Goal: Task Accomplishment & Management: Manage account settings

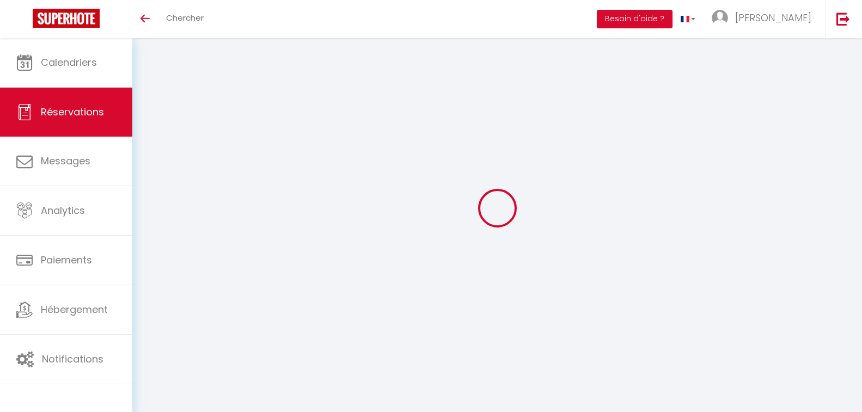
select select
checkbox input "false"
select select
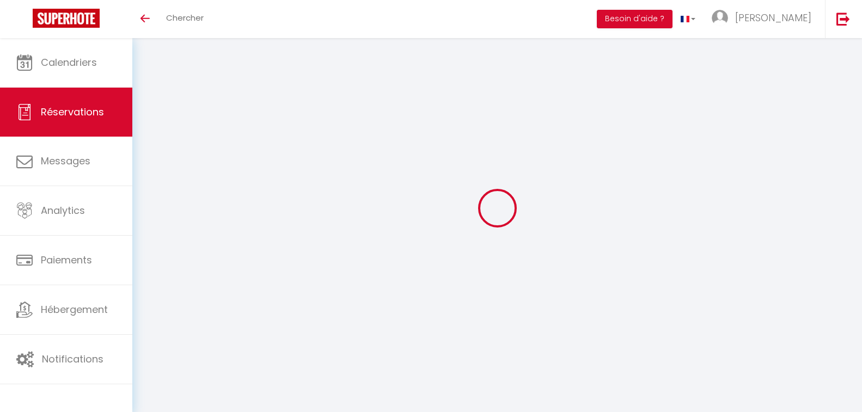
select select
checkbox input "false"
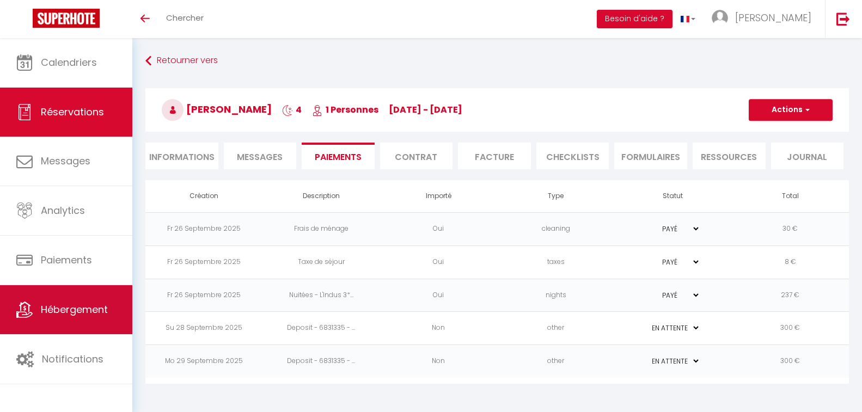
click at [68, 314] on span "Hébergement" at bounding box center [74, 310] width 67 height 14
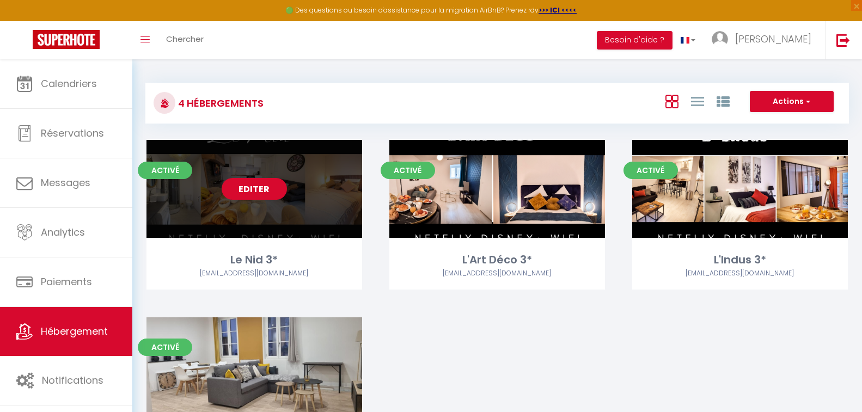
click at [257, 190] on link "Editer" at bounding box center [254, 189] width 65 height 22
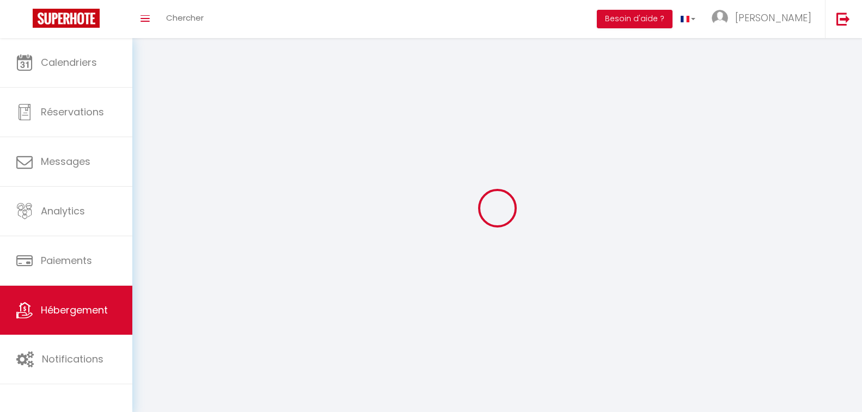
select select "1"
select select "28"
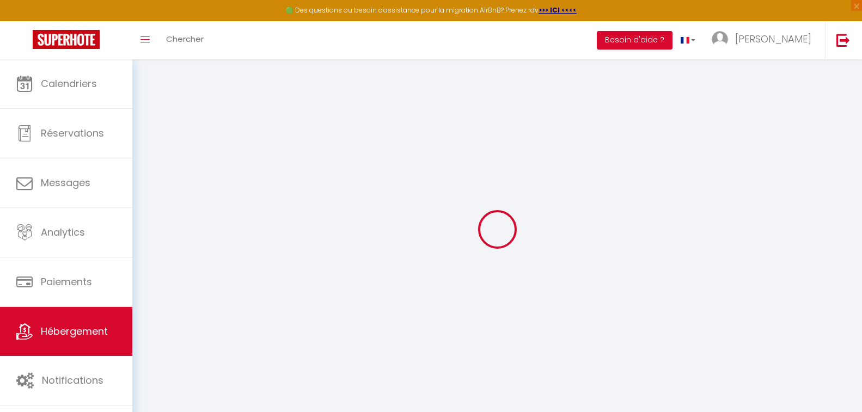
select select
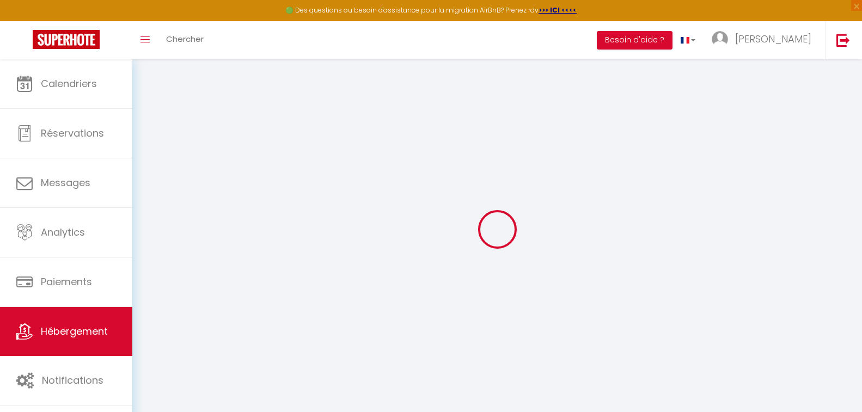
select select
checkbox input "false"
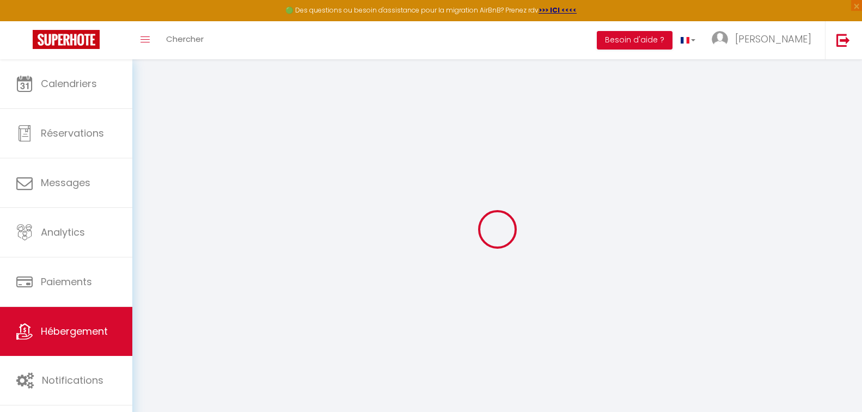
select select
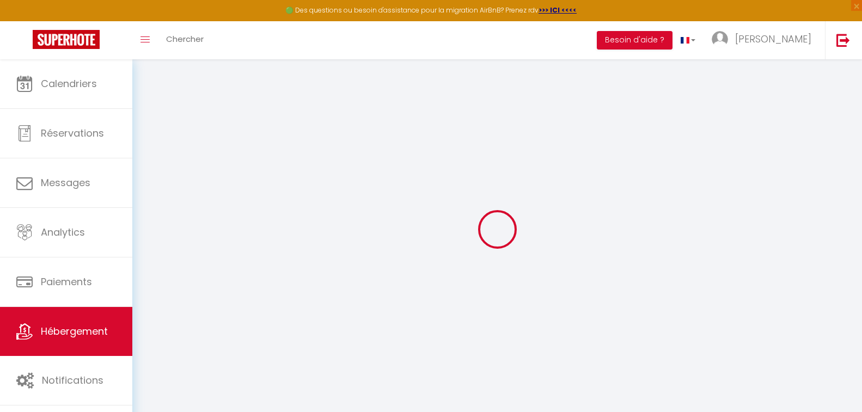
select select
checkbox input "false"
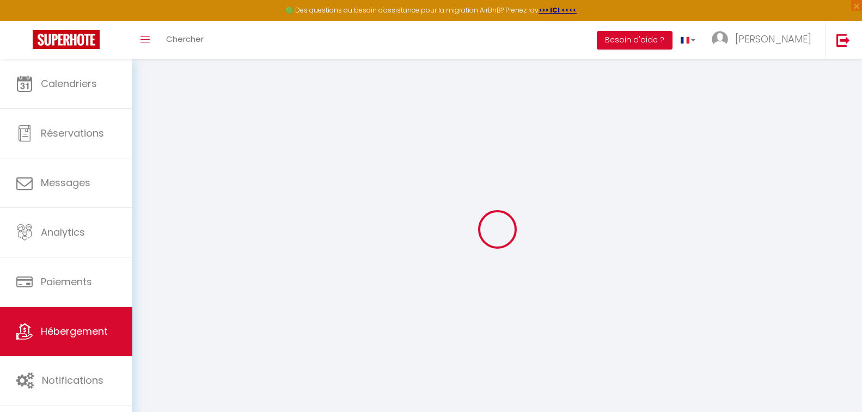
checkbox input "false"
select select
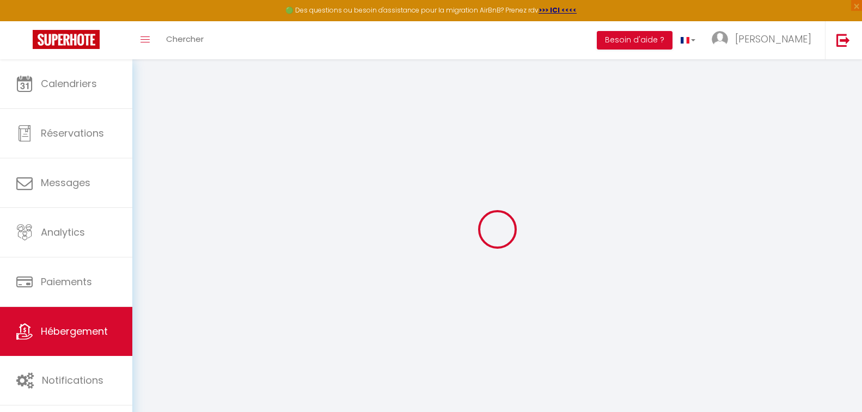
select select
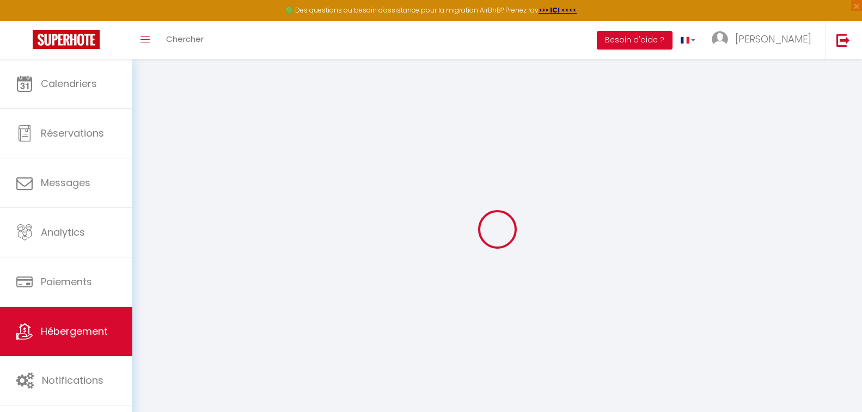
checkbox input "false"
select select
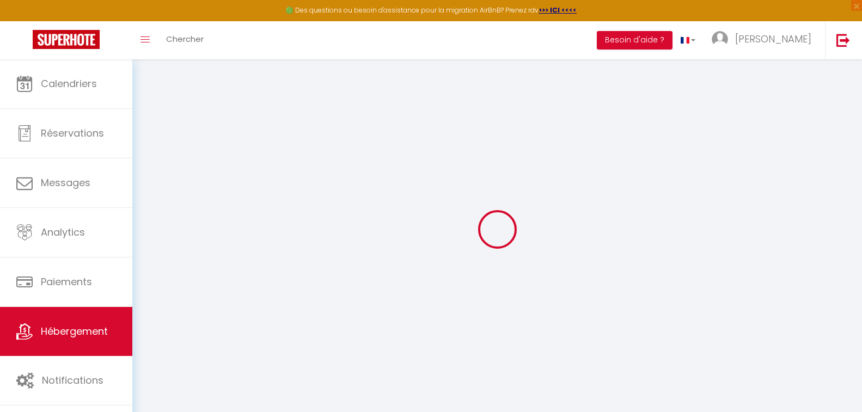
select select
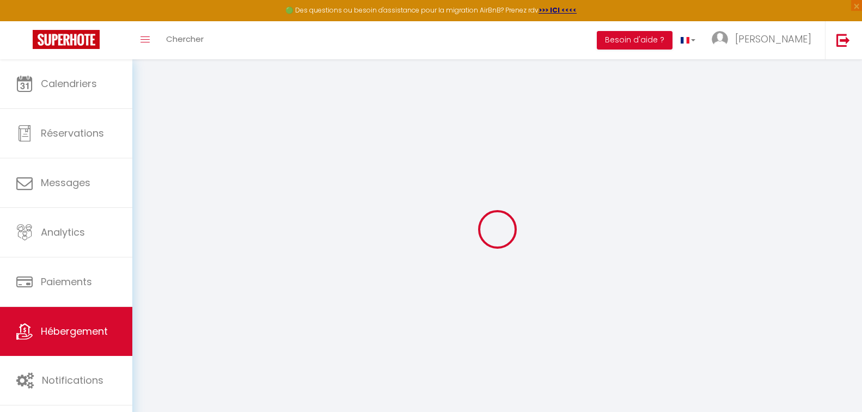
select select
checkbox input "false"
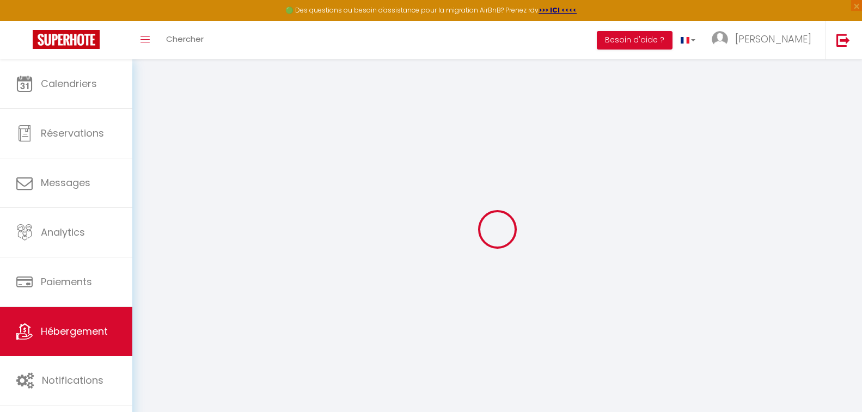
checkbox input "false"
select select
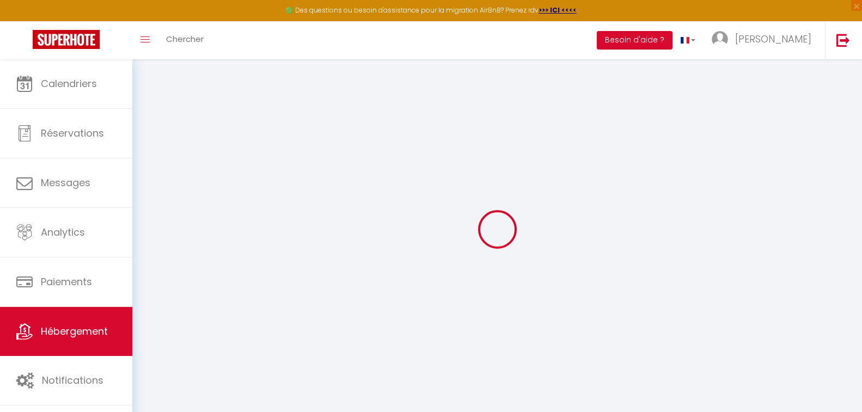
select select
checkbox input "false"
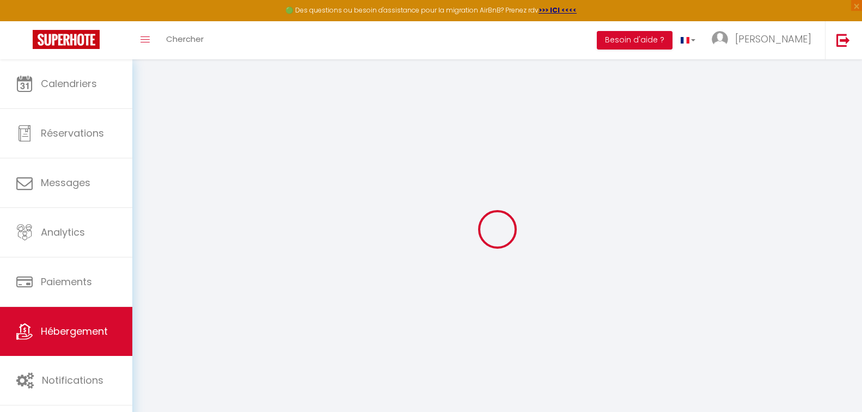
checkbox input "false"
select select
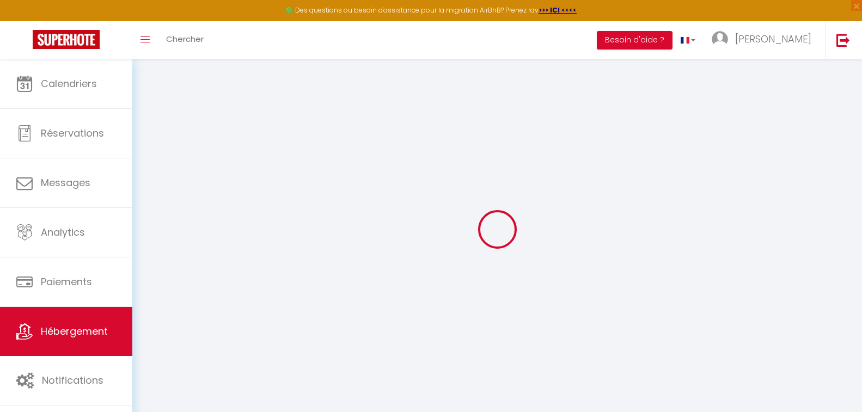
select select
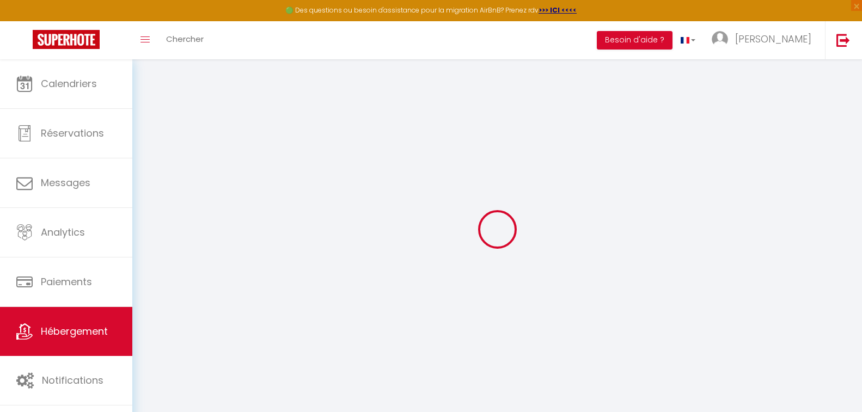
select select
checkbox input "false"
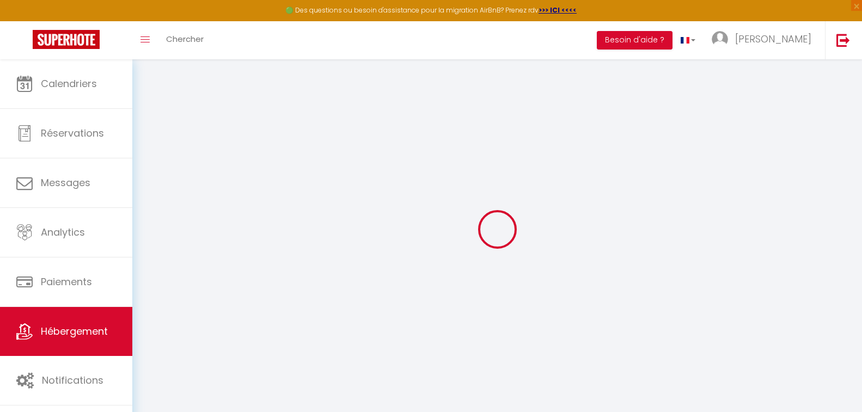
select select
type input "Le Nid 3*"
type input "[PERSON_NAME]"
type input "[DEMOGRAPHIC_DATA]"
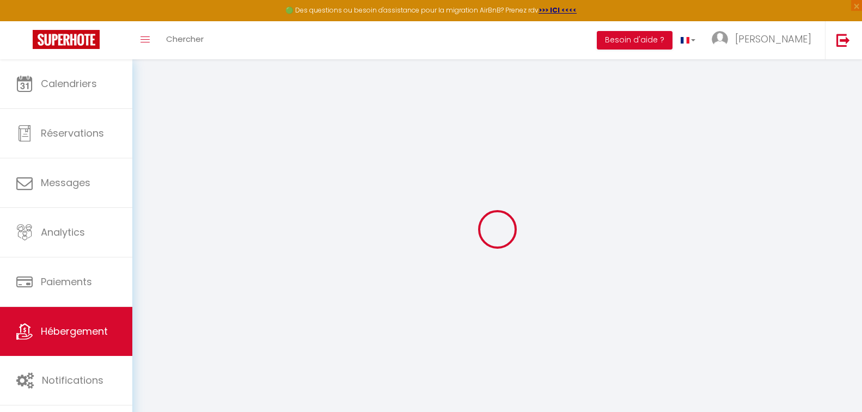
type input "[STREET_ADDRESS][PERSON_NAME]"
type input "12200"
type input "[GEOGRAPHIC_DATA]"
type input "55"
type input "20"
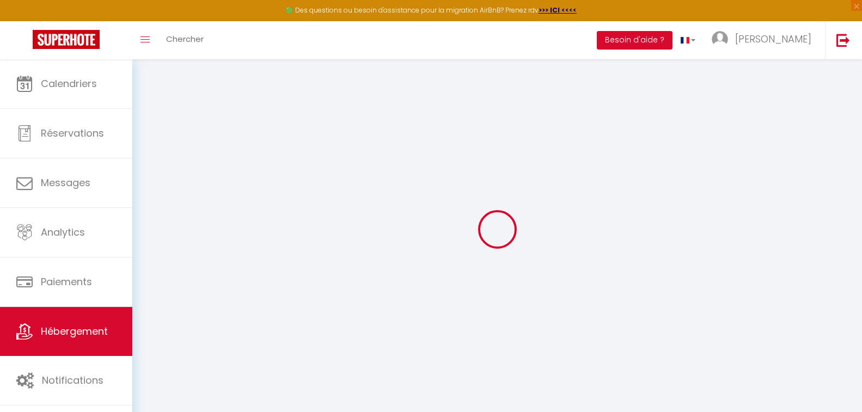
type input "25"
type input "1.50"
type input "300"
select select
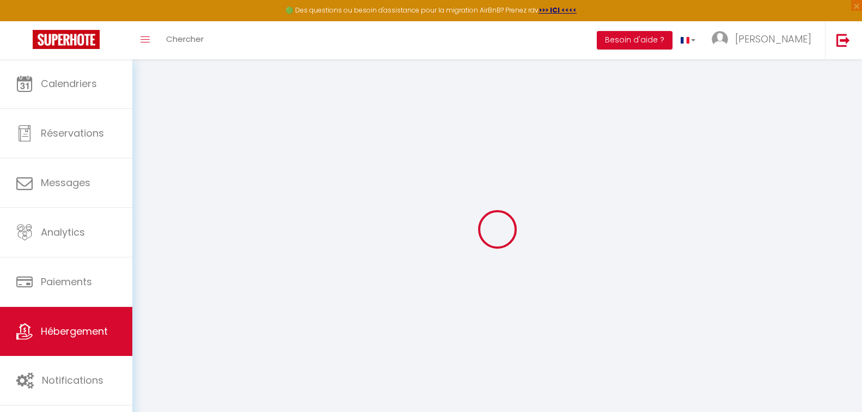
select select
type input "[STREET_ADDRESS]"
type input "12200"
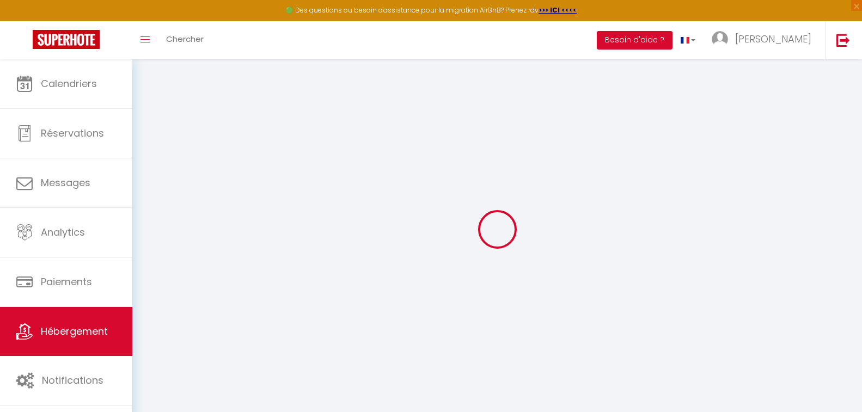
type input "[GEOGRAPHIC_DATA]"
type input "[PERSON_NAME][EMAIL_ADDRESS][DOMAIN_NAME]"
select select "7888"
checkbox input "false"
checkbox input "true"
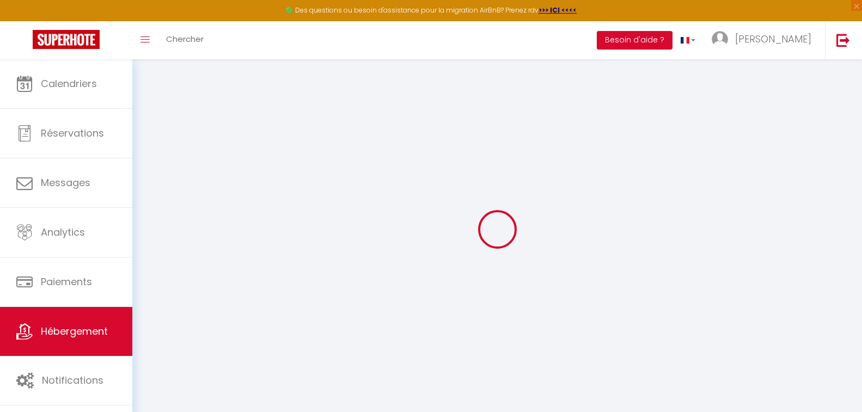
checkbox input "true"
select select
type input "0"
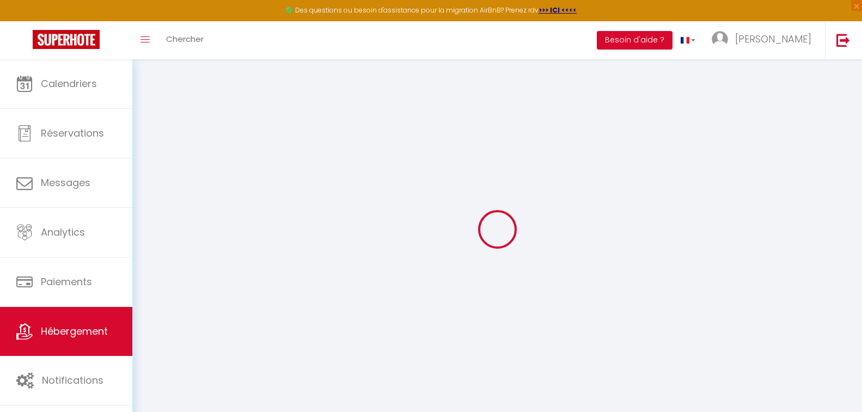
type input "0"
select select
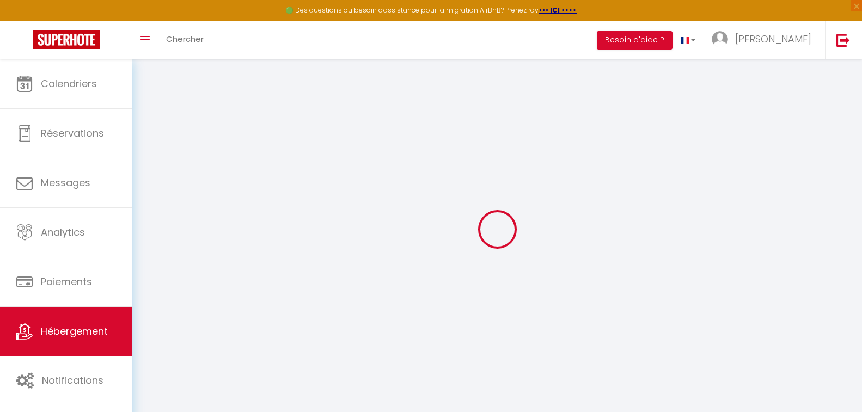
select select
checkbox input "false"
checkbox input "true"
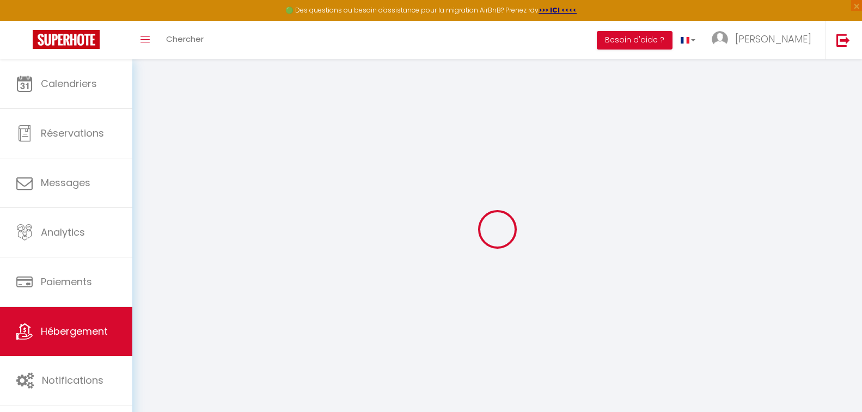
checkbox input "true"
select select
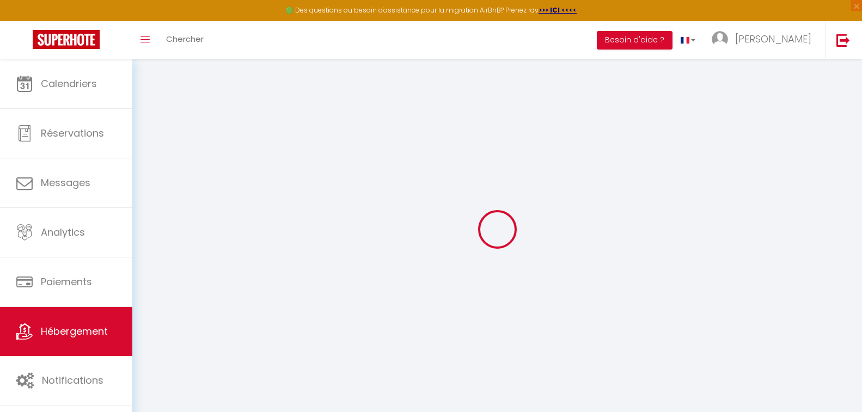
select select
checkbox input "false"
checkbox input "true"
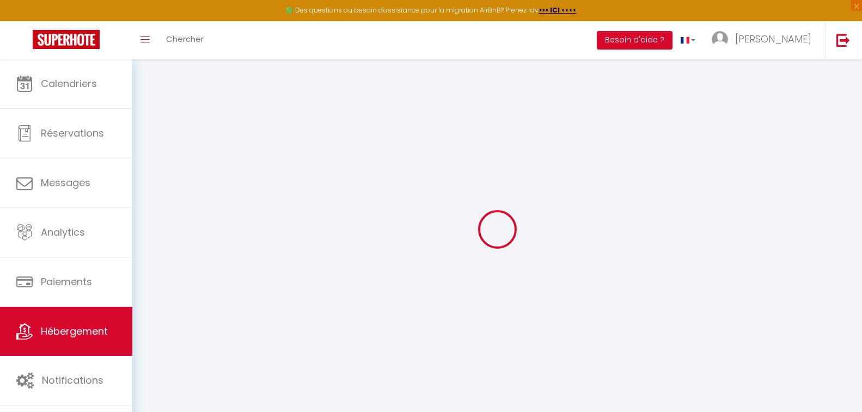
checkbox input "true"
checkbox input "false"
checkbox input "true"
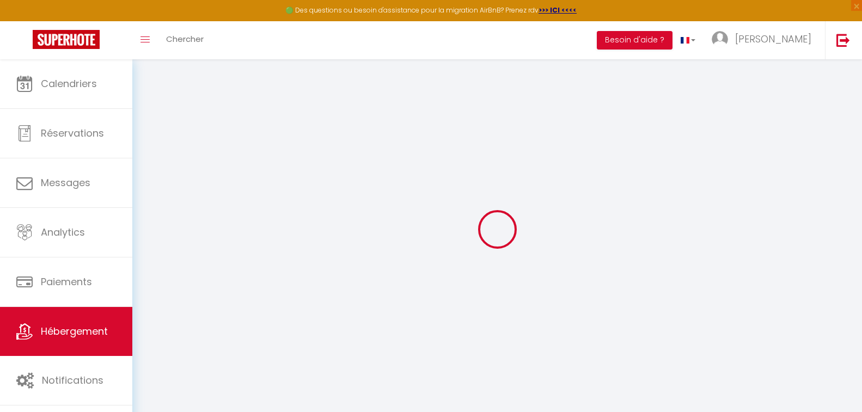
select select "16:00"
select select
select select "11:00"
select select "30"
select select "120"
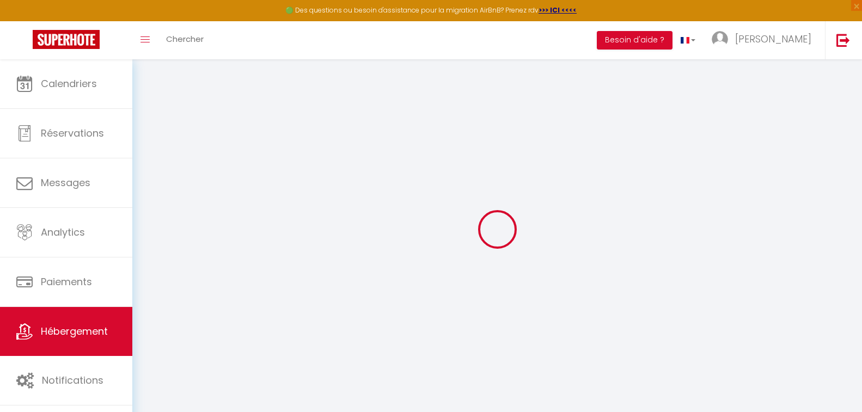
select select
checkbox input "false"
checkbox input "true"
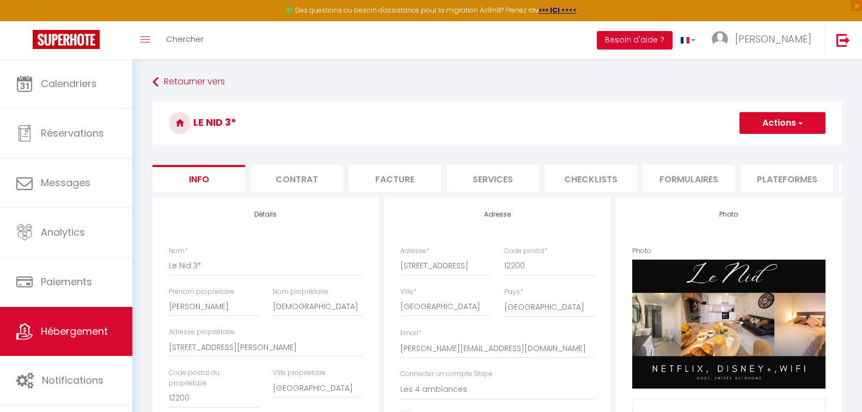
scroll to position [0, 389]
click at [410, 179] on li "Plateformes" at bounding box center [398, 178] width 93 height 27
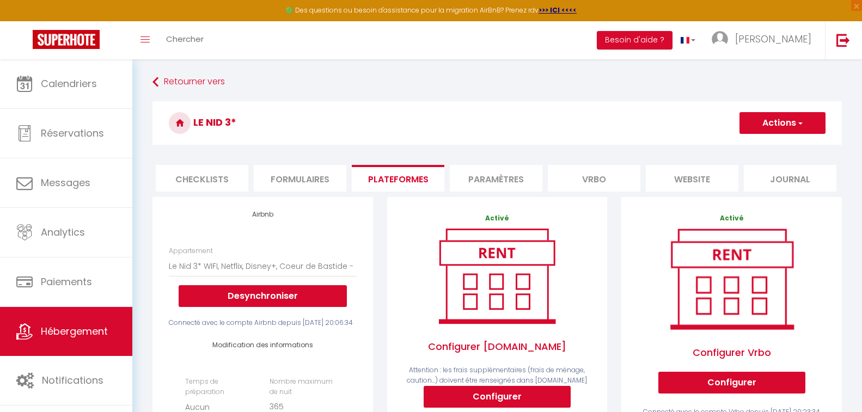
click at [693, 179] on li "website" at bounding box center [692, 178] width 93 height 27
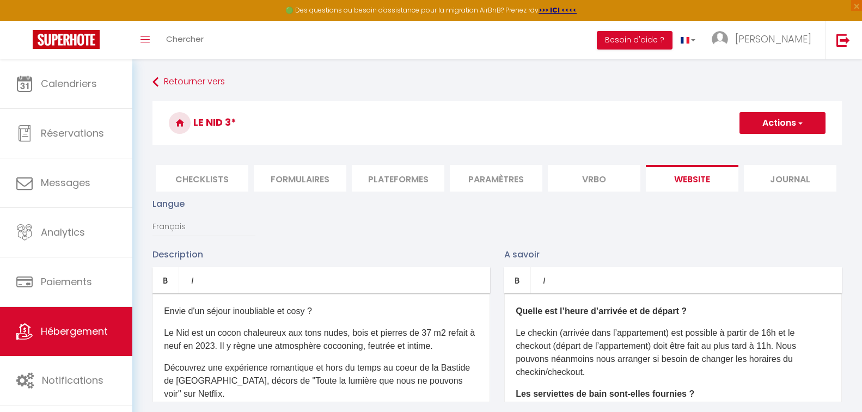
click at [498, 177] on li "Paramètres" at bounding box center [496, 178] width 93 height 27
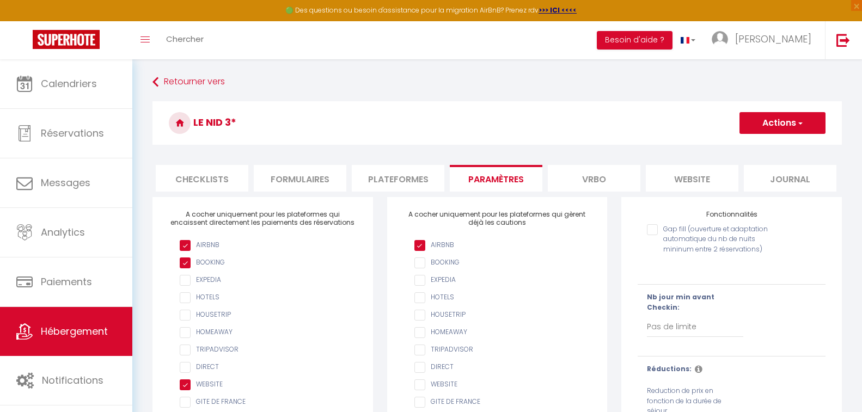
click at [395, 178] on li "Plateformes" at bounding box center [398, 178] width 93 height 27
select select
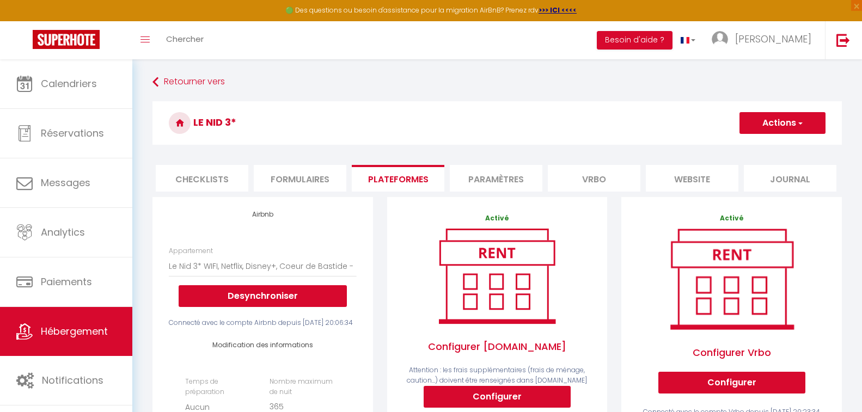
scroll to position [361, 0]
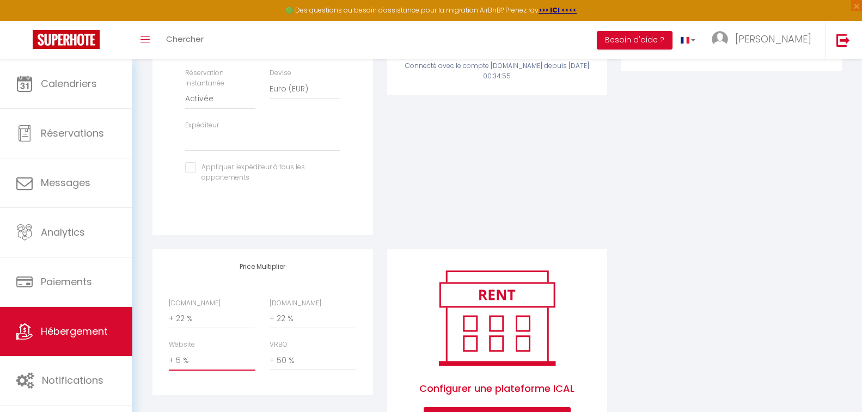
click at [194, 371] on select "0 + 1 % + 2 % + 3 % + 4 % + 5 % + 6 % + 7 % + 8 % + 9 %" at bounding box center [212, 360] width 87 height 21
select select "+ 10 %"
click at [169, 370] on select "0 + 1 % + 2 % + 3 % + 4 % + 5 % + 6 % + 7 % + 8 % + 9 %" at bounding box center [212, 360] width 87 height 21
select select
click at [589, 177] on div "Activé Configurer [DOMAIN_NAME] Attention : les frais supplémentaires (frais de…" at bounding box center [497, 43] width 235 height 413
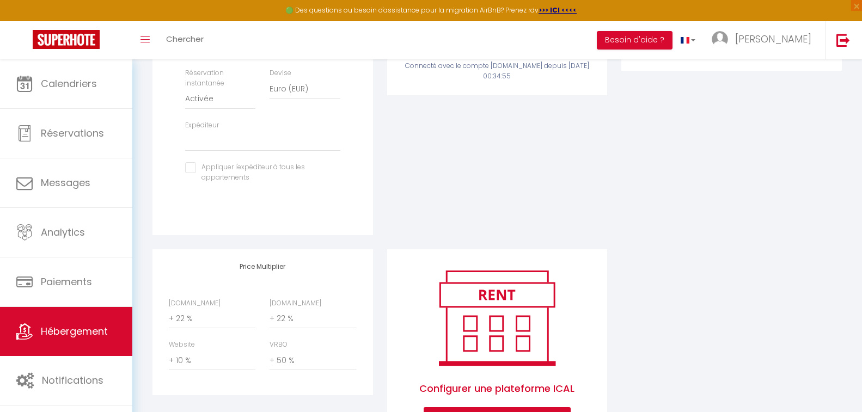
scroll to position [0, 0]
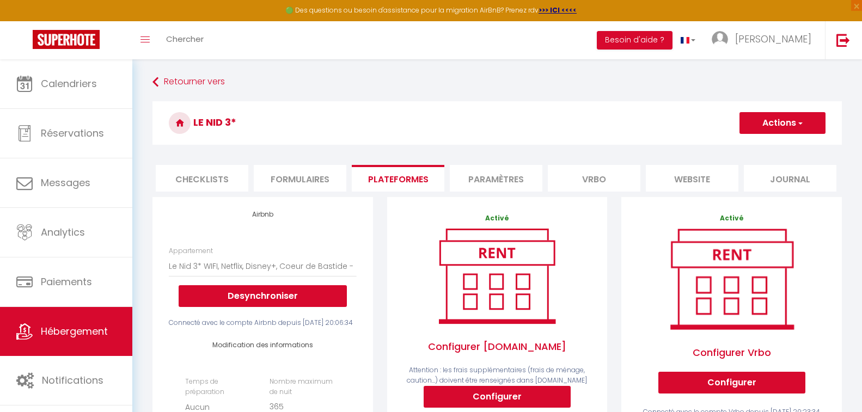
click at [802, 124] on span "button" at bounding box center [799, 123] width 7 height 11
click at [777, 146] on link "Enregistrer" at bounding box center [782, 147] width 86 height 14
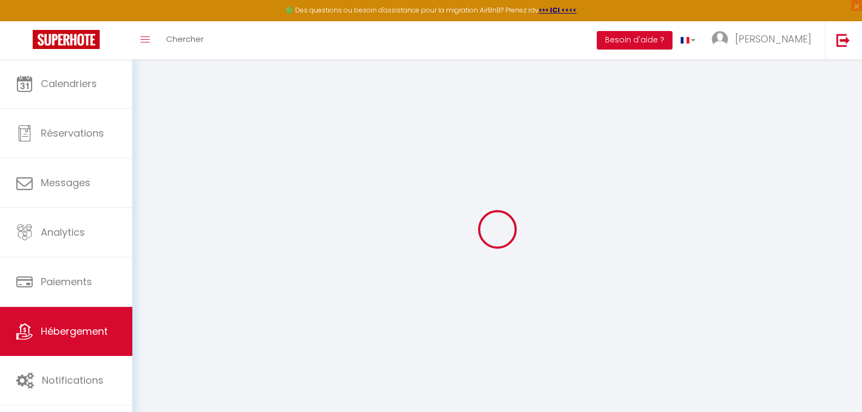
select select "EUR"
select select
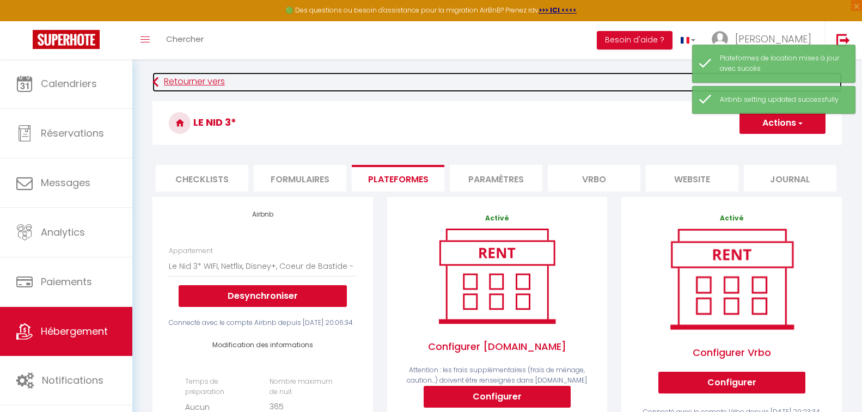
click at [190, 83] on link "Retourner vers" at bounding box center [498, 82] width 690 height 20
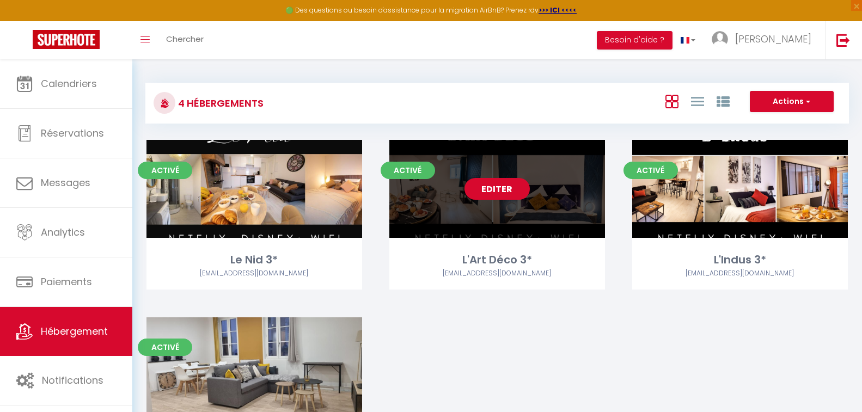
click at [500, 192] on link "Editer" at bounding box center [497, 189] width 65 height 22
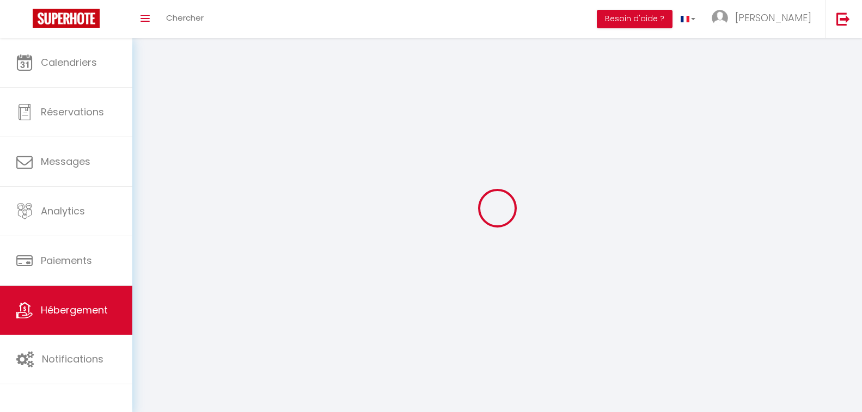
select select "1"
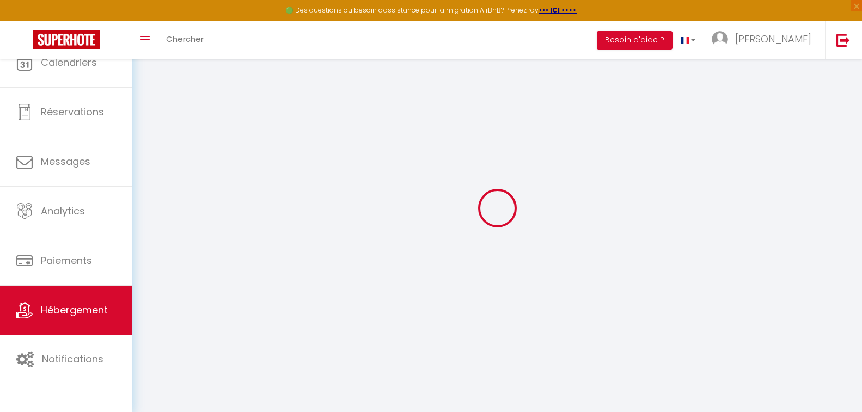
select select
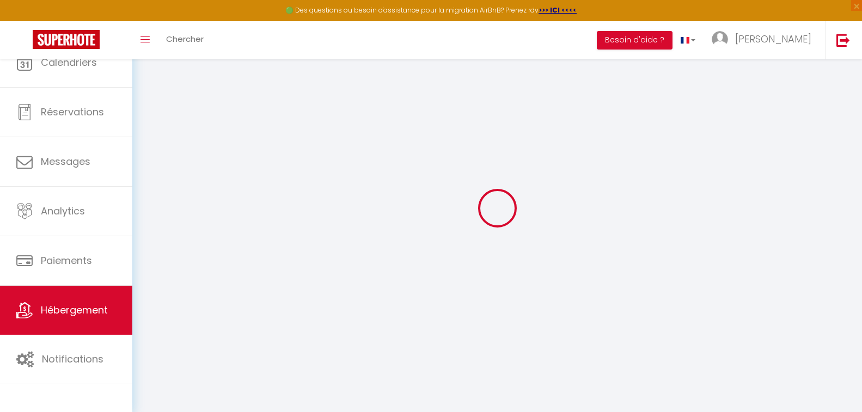
select select
checkbox input "false"
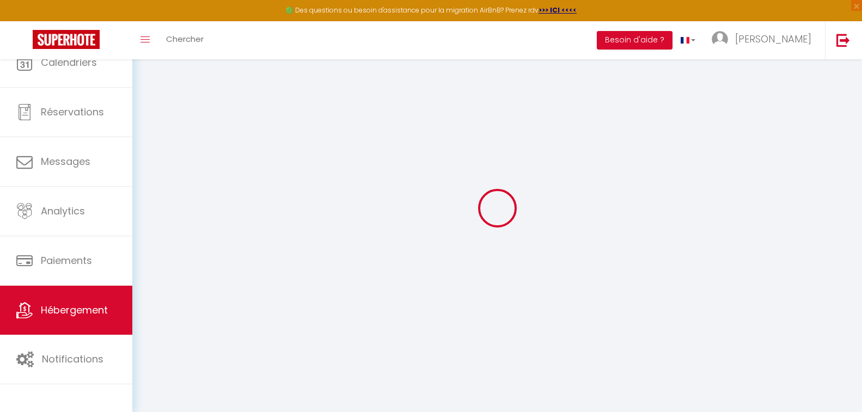
select select
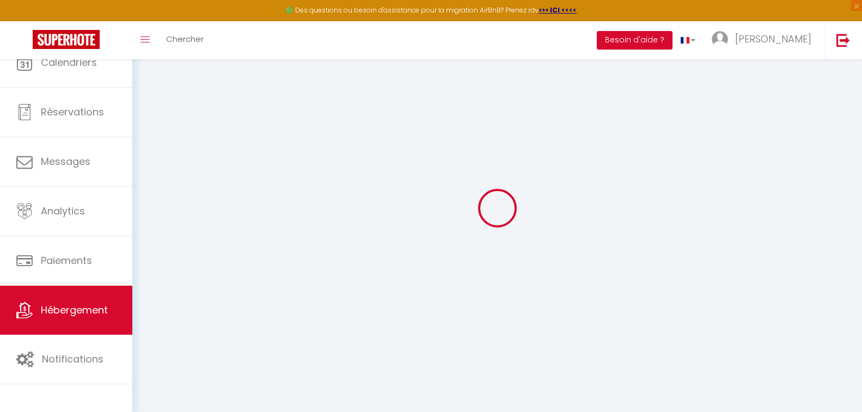
select select
checkbox input "false"
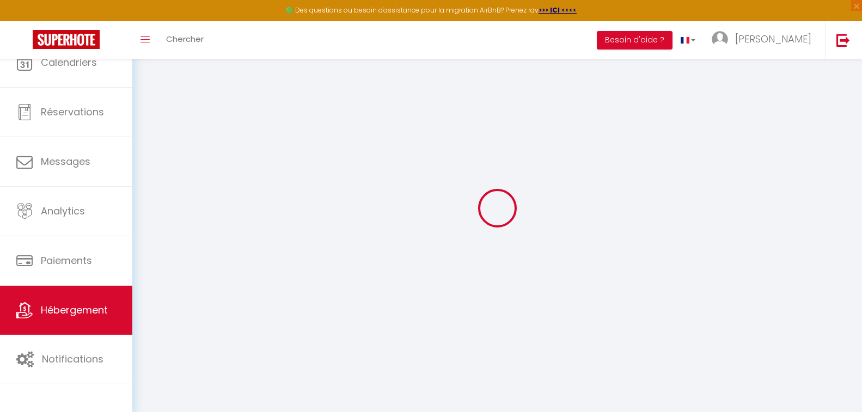
checkbox input "false"
select select
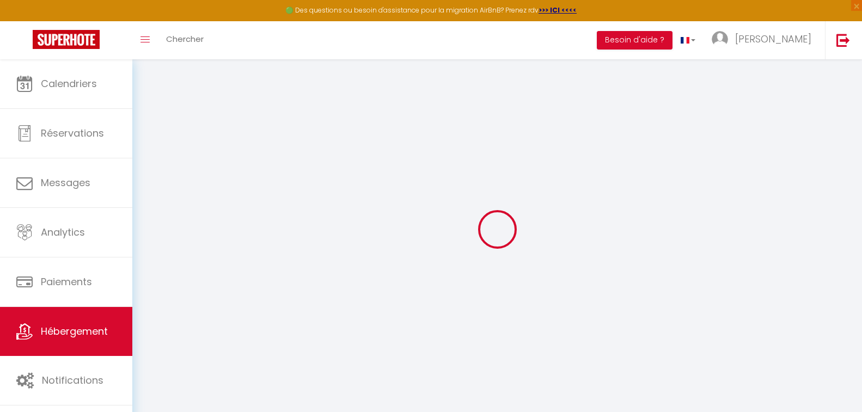
select select
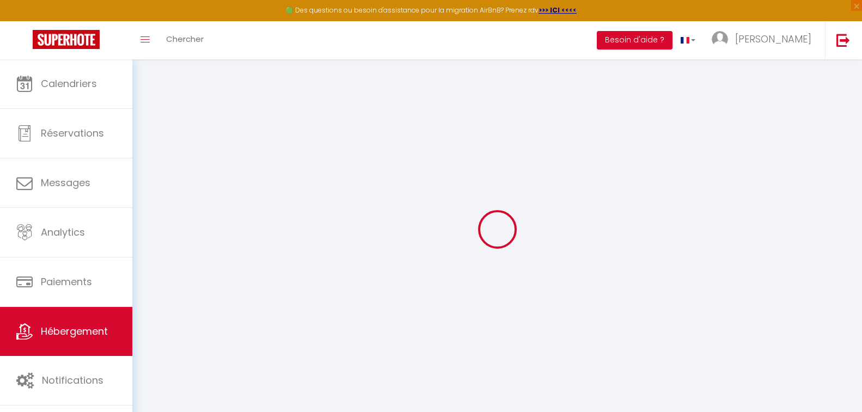
select select
checkbox input "false"
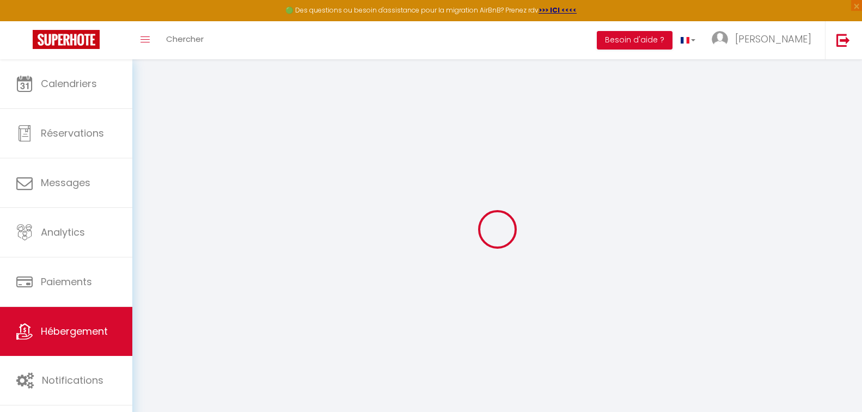
select select
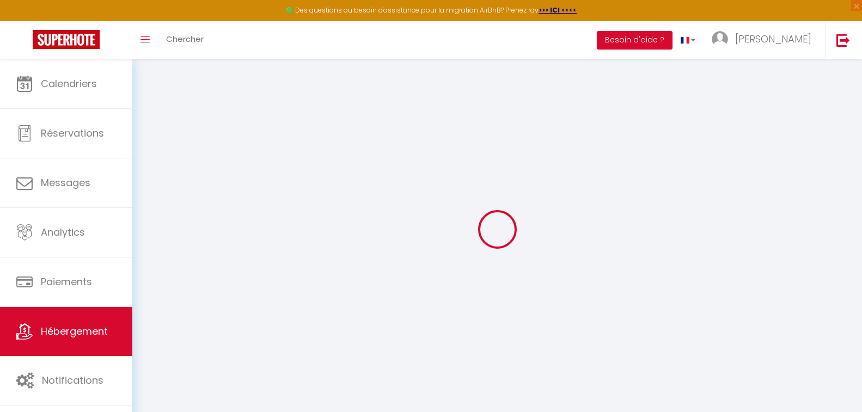
select select
checkbox input "false"
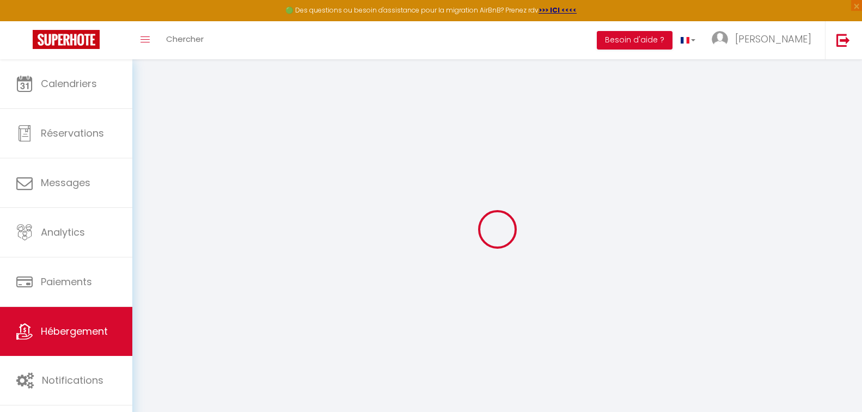
checkbox input "false"
select select
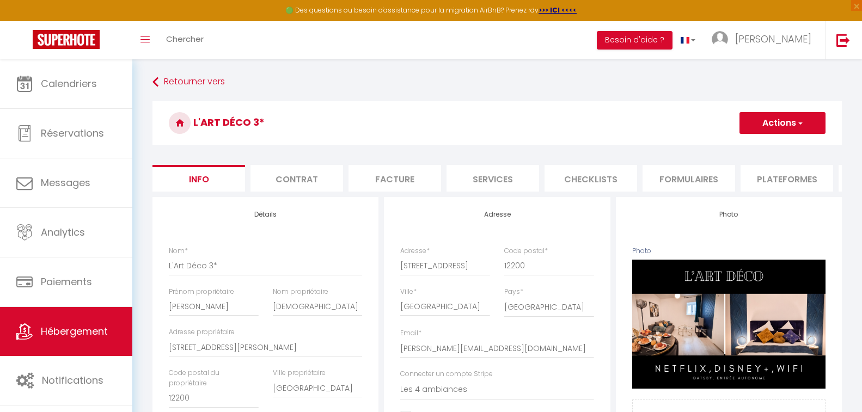
click at [787, 180] on li "Plateformes" at bounding box center [787, 178] width 93 height 27
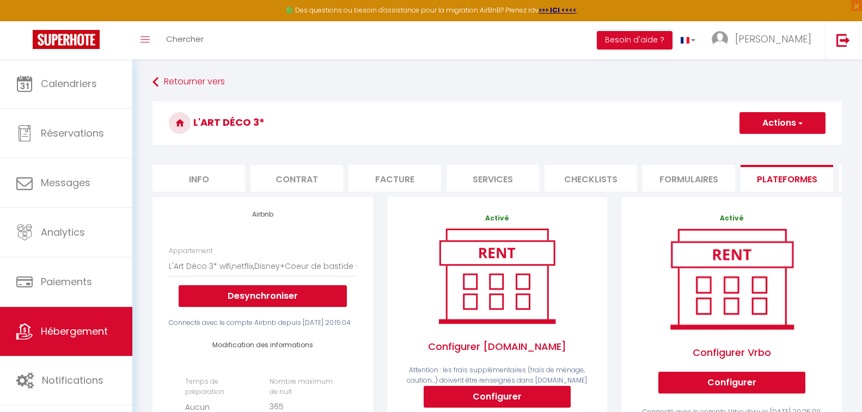
scroll to position [361, 0]
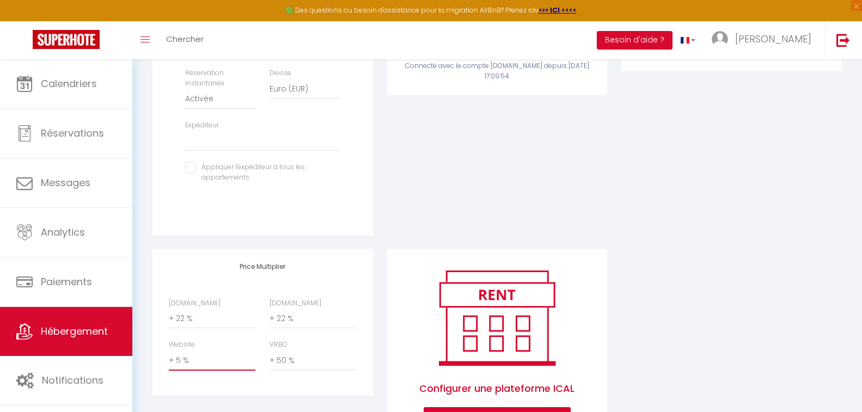
click at [185, 371] on select "0 + 1 % + 2 % + 3 % + 4 % + 5 % + 6 % + 7 % + 8 % + 9 %" at bounding box center [212, 360] width 87 height 21
click at [169, 370] on select "0 + 1 % + 2 % + 3 % + 4 % + 5 % + 6 % + 7 % + 8 % + 9 %" at bounding box center [212, 360] width 87 height 21
click at [576, 194] on div "Activé Configurer [DOMAIN_NAME] Attention : les frais supplémentaires (frais de…" at bounding box center [497, 43] width 235 height 413
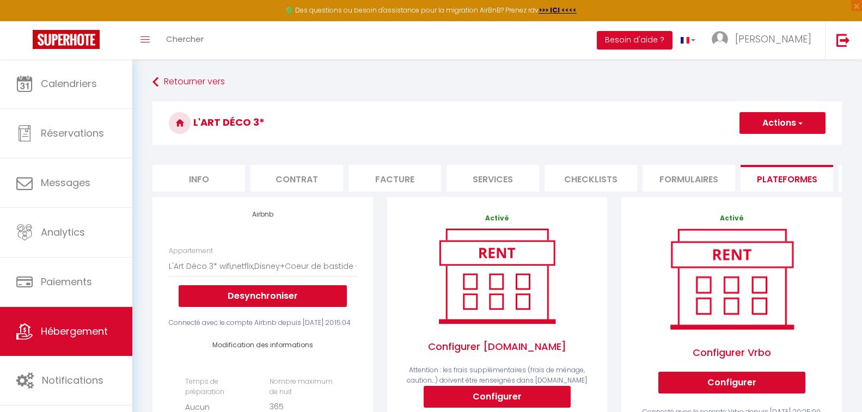
click at [801, 126] on span "button" at bounding box center [799, 123] width 7 height 11
click at [779, 147] on link "Enregistrer" at bounding box center [782, 147] width 86 height 14
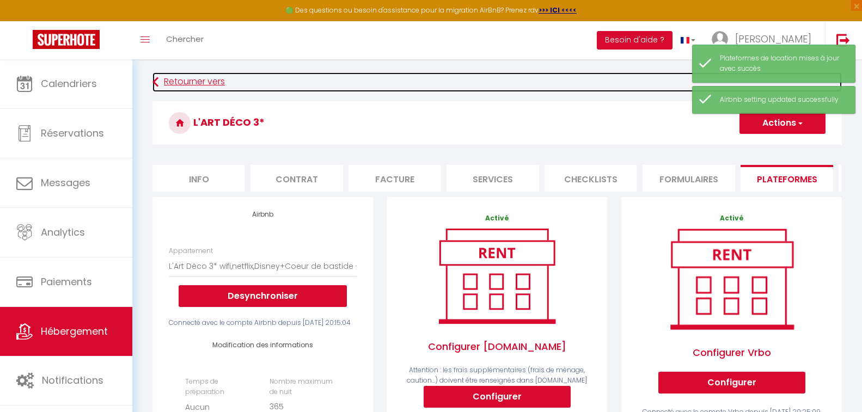
click at [214, 81] on link "Retourner vers" at bounding box center [498, 82] width 690 height 20
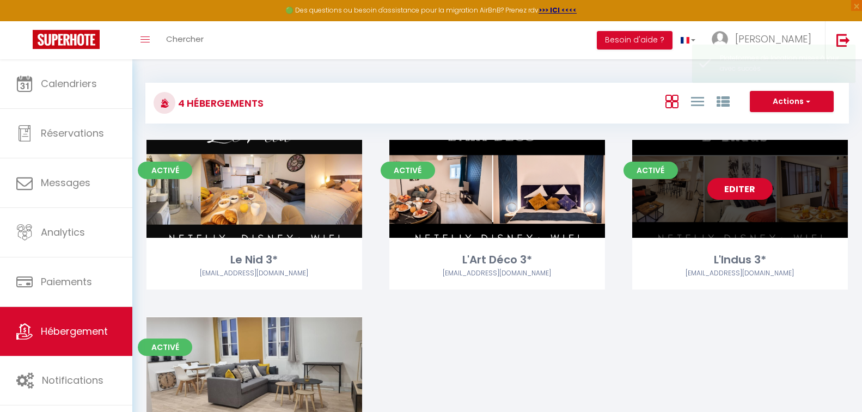
click at [751, 188] on link "Editer" at bounding box center [740, 189] width 65 height 22
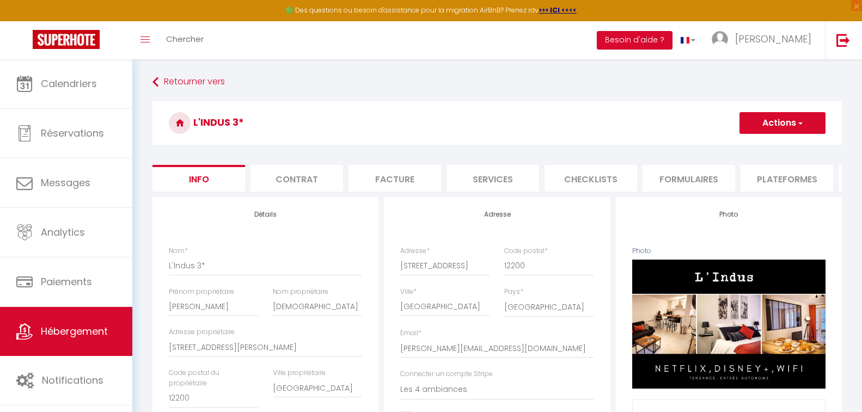
click at [783, 180] on li "Plateformes" at bounding box center [787, 178] width 93 height 27
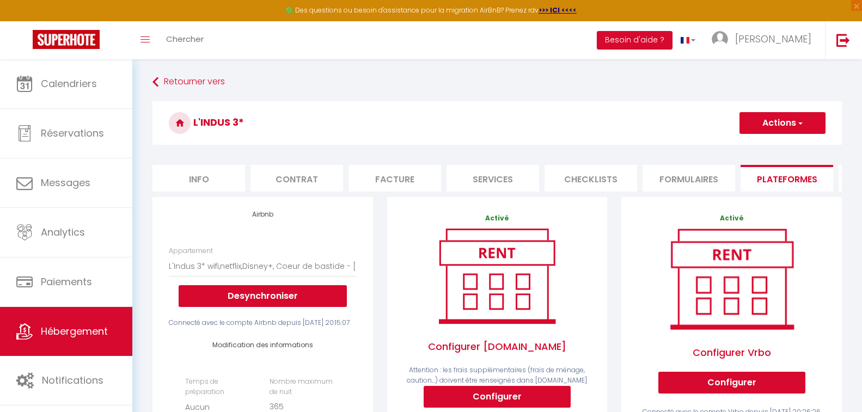
scroll to position [361, 0]
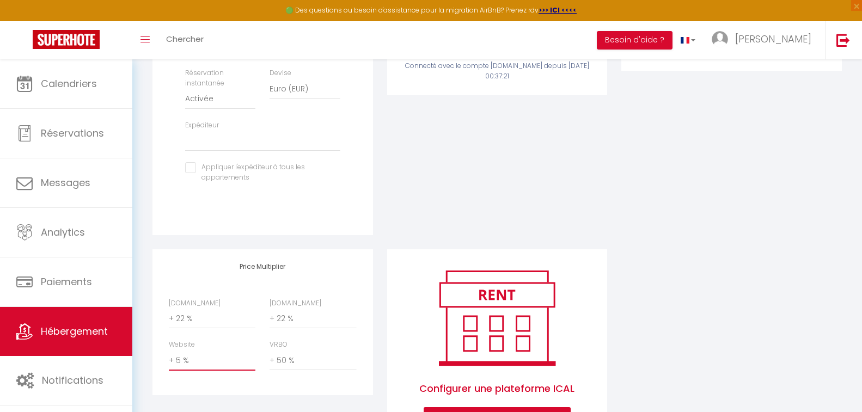
click at [188, 371] on select "0 + 1 % + 2 % + 3 % + 4 % + 5 % + 6 % + 7 % + 8 % + 9 %" at bounding box center [212, 360] width 87 height 21
click at [169, 370] on select "0 + 1 % + 2 % + 3 % + 4 % + 5 % + 6 % + 7 % + 8 % + 9 %" at bounding box center [212, 360] width 87 height 21
click at [633, 221] on div "Activé Configurer Vrbo Configurer Connecté avec le compte Vrbo depuis [DATE] 20…" at bounding box center [731, 43] width 235 height 413
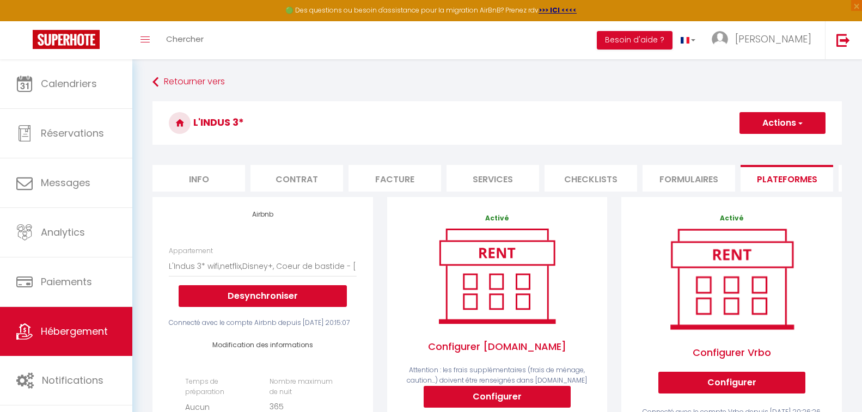
click at [801, 121] on span "button" at bounding box center [799, 123] width 7 height 11
click at [780, 146] on link "Enregistrer" at bounding box center [782, 147] width 86 height 14
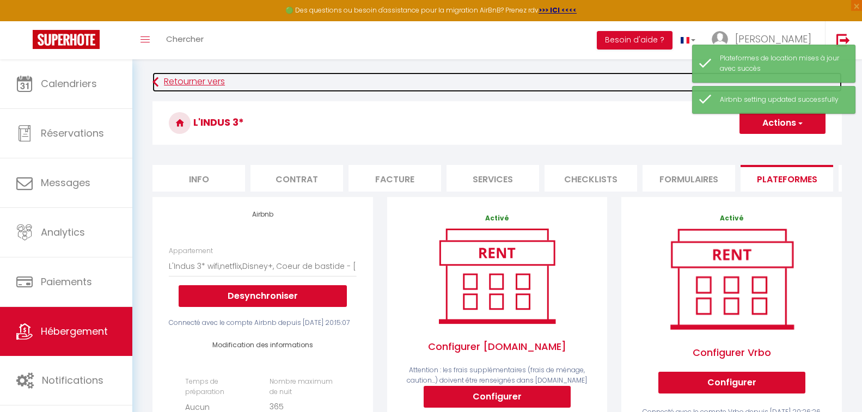
click at [196, 78] on link "Retourner vers" at bounding box center [498, 82] width 690 height 20
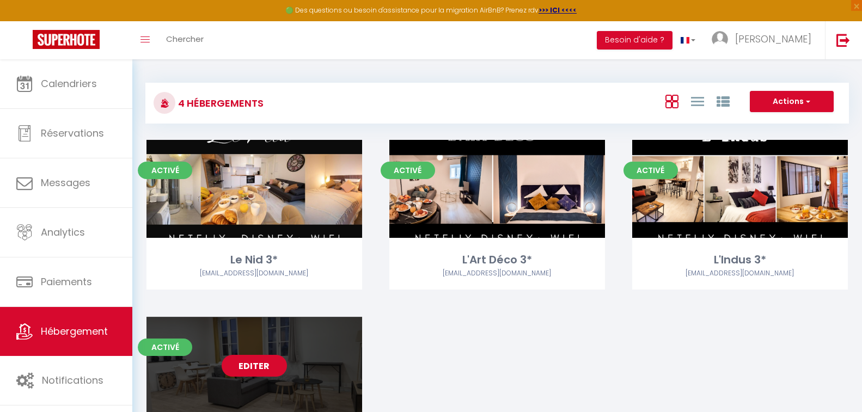
click at [257, 362] on link "Editer" at bounding box center [254, 366] width 65 height 22
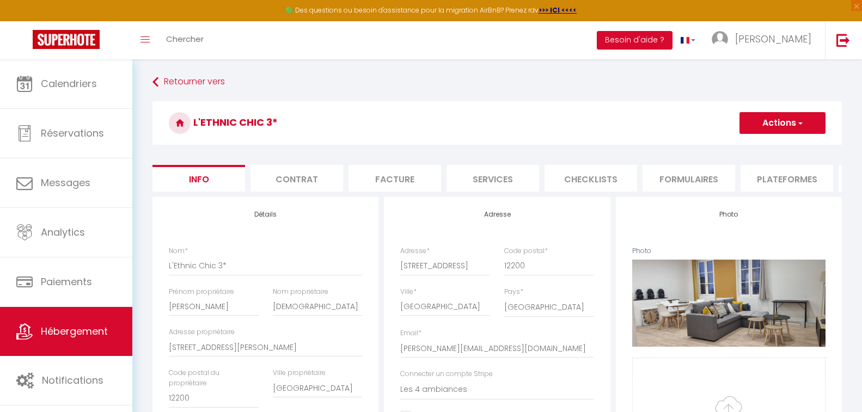
click at [780, 181] on li "Plateformes" at bounding box center [787, 178] width 93 height 27
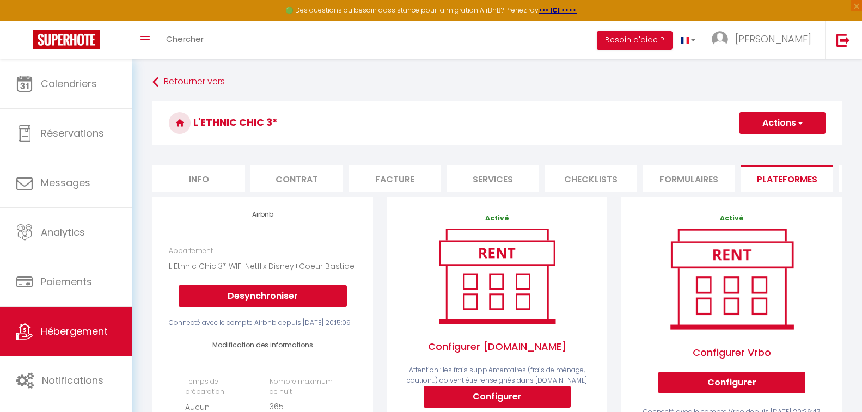
scroll to position [361, 0]
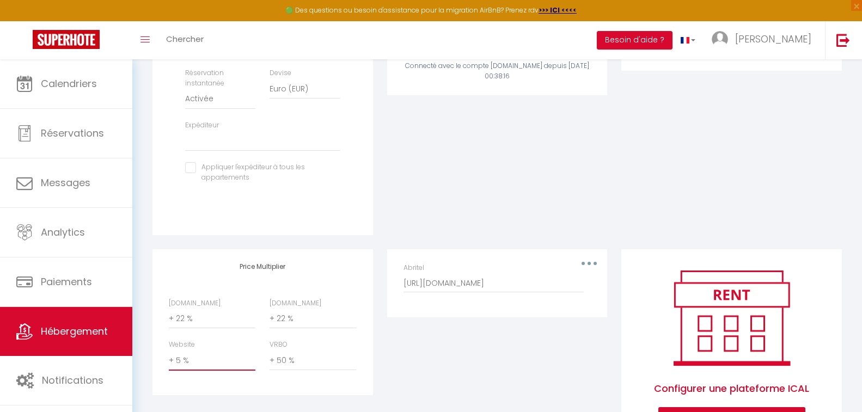
click at [183, 371] on select "0 + 1 % + 2 % + 3 % + 4 % + 5 % + 6 % + 7 % + 8 % + 9 %" at bounding box center [212, 360] width 87 height 21
click at [169, 370] on select "0 + 1 % + 2 % + 3 % + 4 % + 5 % + 6 % + 7 % + 8 % + 9 %" at bounding box center [212, 360] width 87 height 21
click at [574, 166] on div "Activé Configurer [DOMAIN_NAME] Attention : les frais supplémentaires (frais de…" at bounding box center [497, 43] width 235 height 413
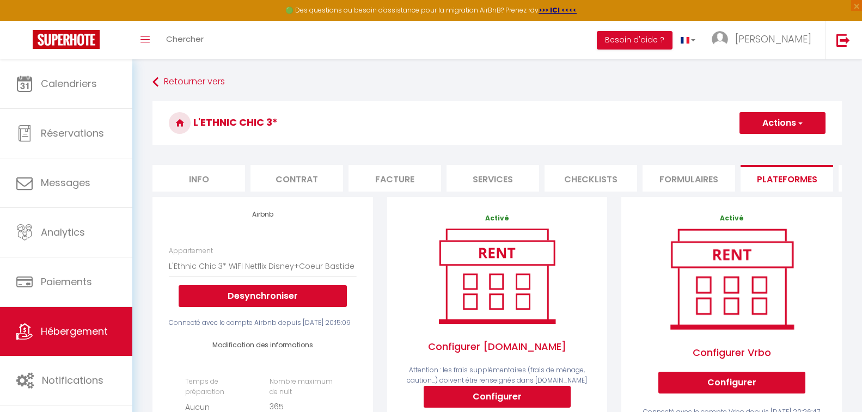
click at [802, 123] on span "button" at bounding box center [799, 123] width 7 height 11
click at [778, 145] on link "Enregistrer" at bounding box center [782, 147] width 86 height 14
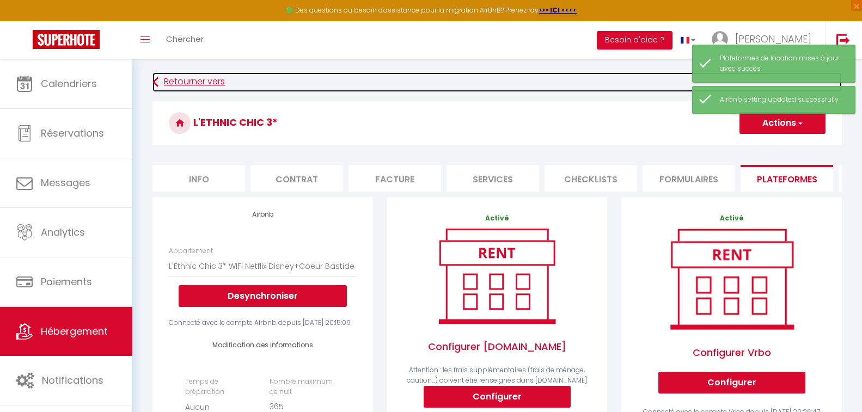
click at [217, 79] on link "Retourner vers" at bounding box center [498, 82] width 690 height 20
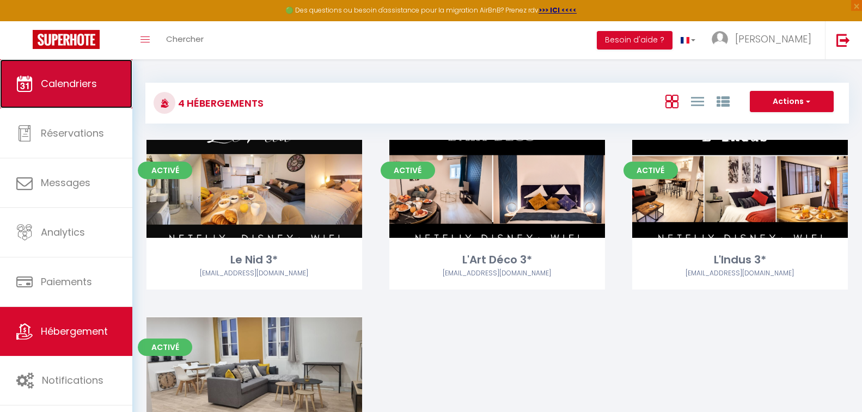
click at [80, 85] on span "Calendriers" at bounding box center [69, 84] width 56 height 14
